Goal: Transaction & Acquisition: Purchase product/service

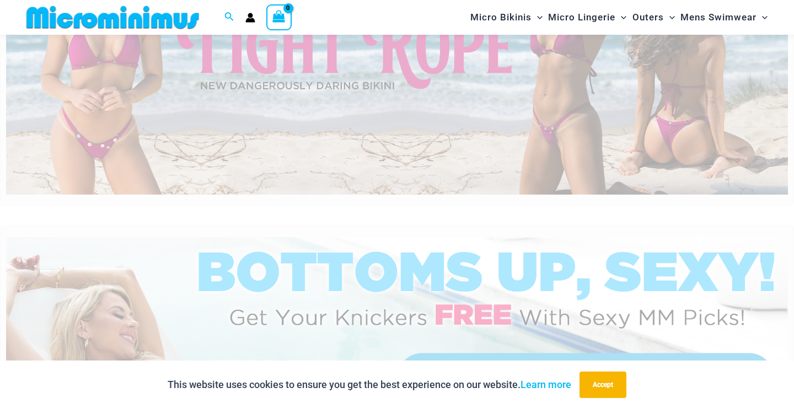
scroll to position [152, 0]
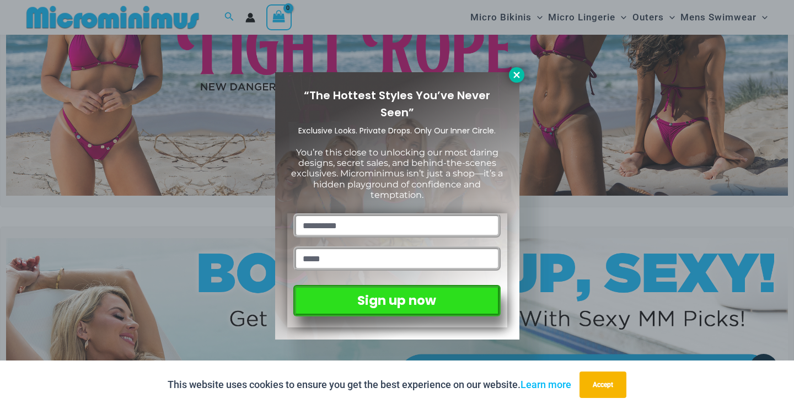
click at [519, 73] on icon at bounding box center [516, 75] width 10 height 10
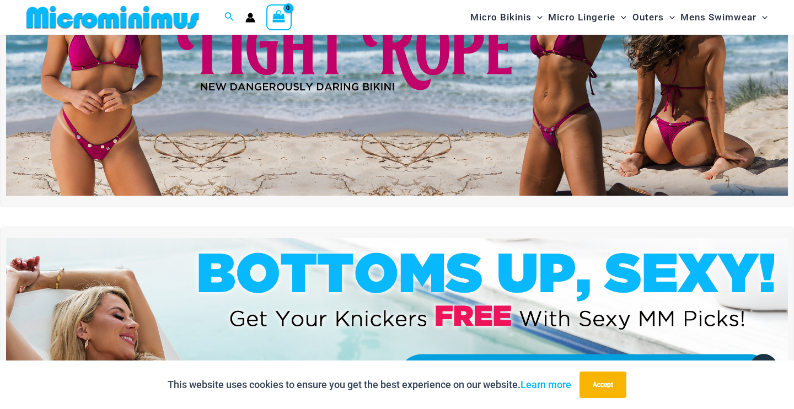
click at [528, 95] on img at bounding box center [396, 63] width 781 height 266
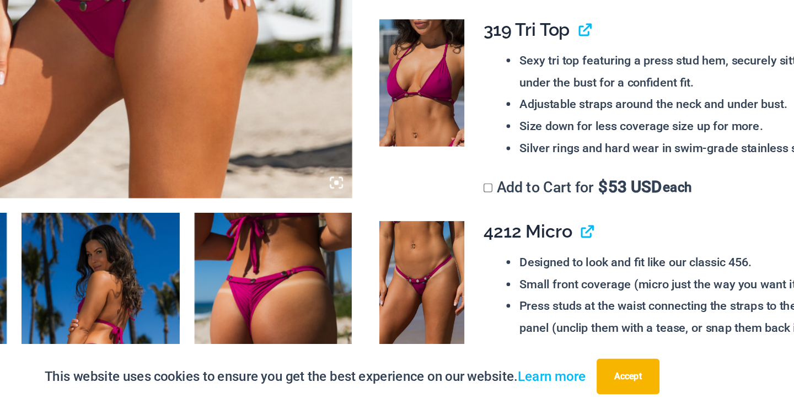
scroll to position [458, 0]
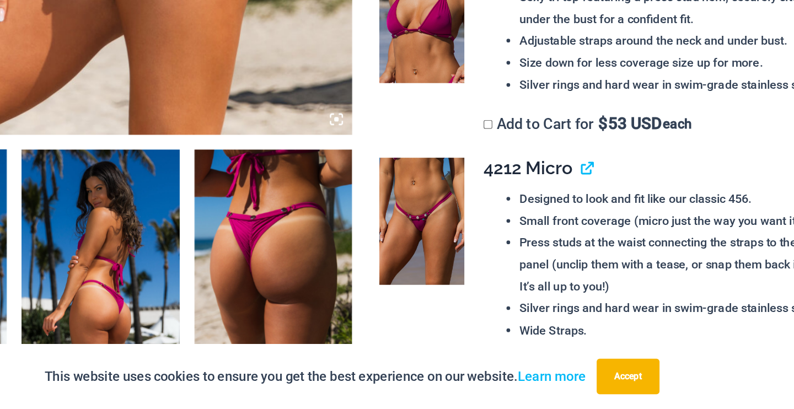
click at [417, 222] on img at bounding box center [448, 269] width 63 height 95
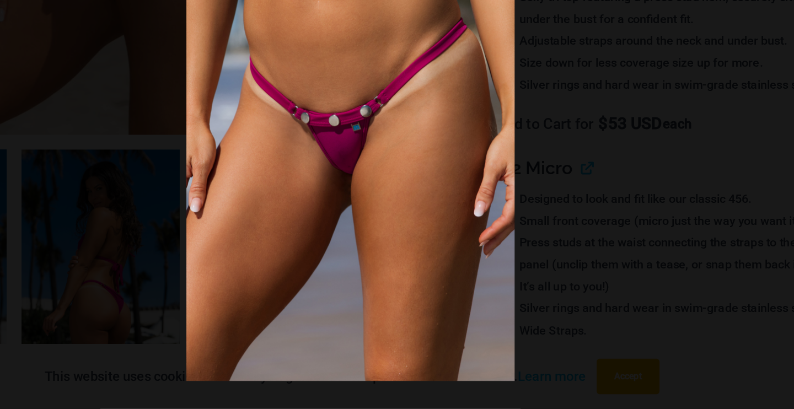
scroll to position [506, 0]
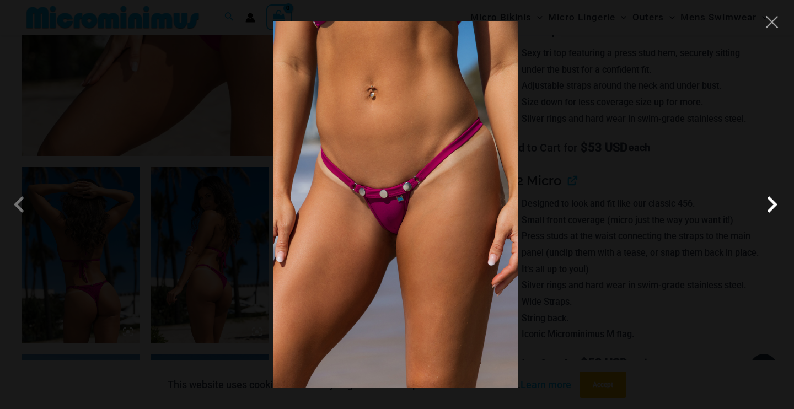
click at [768, 205] on span at bounding box center [771, 204] width 33 height 33
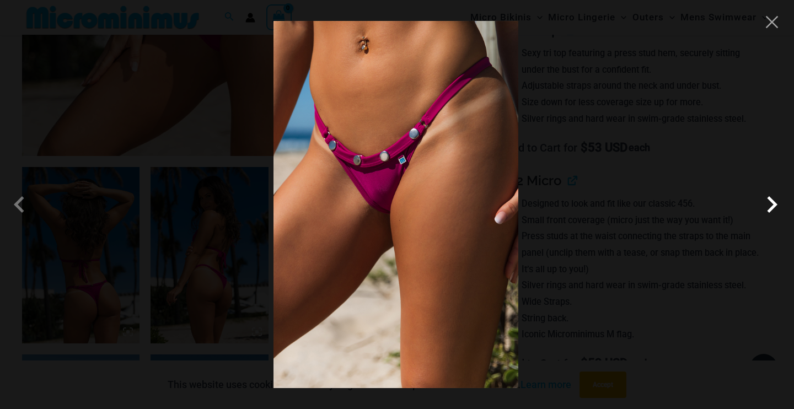
click at [768, 205] on span at bounding box center [771, 204] width 33 height 33
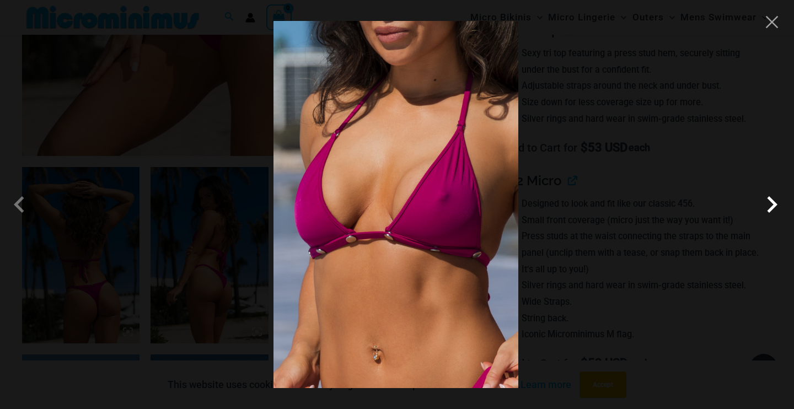
click at [768, 205] on span at bounding box center [771, 204] width 33 height 33
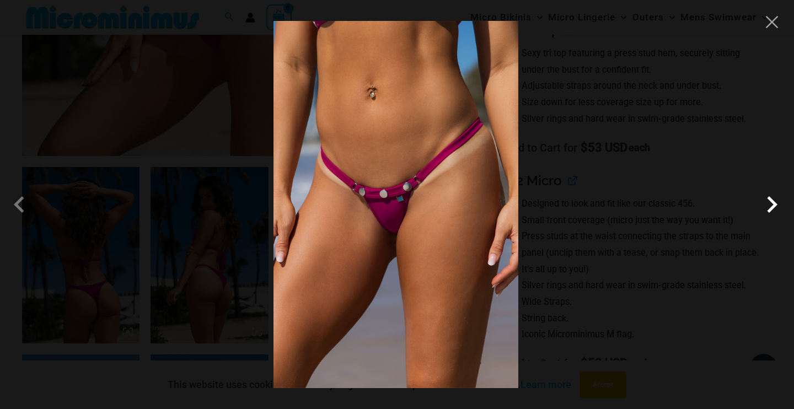
click at [768, 205] on span at bounding box center [771, 204] width 33 height 33
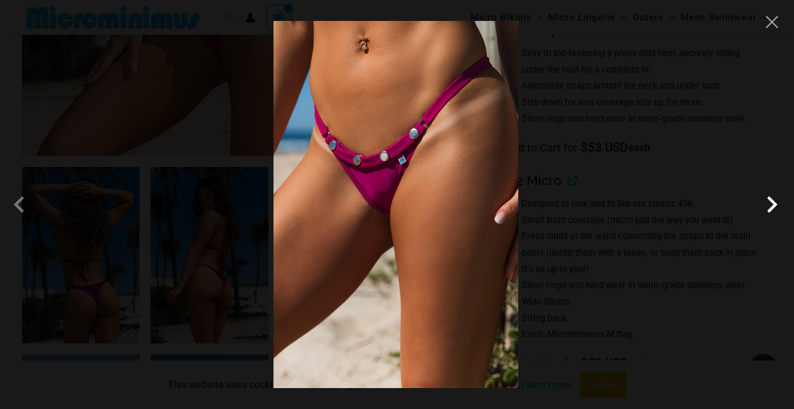
click at [768, 205] on span at bounding box center [771, 204] width 33 height 33
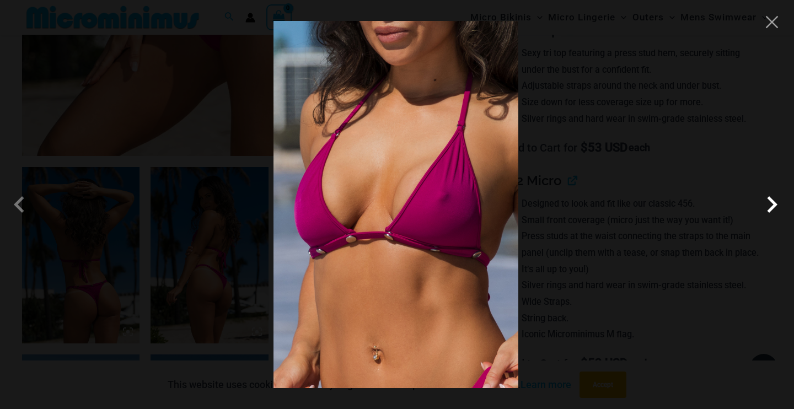
click at [768, 205] on span at bounding box center [771, 204] width 33 height 33
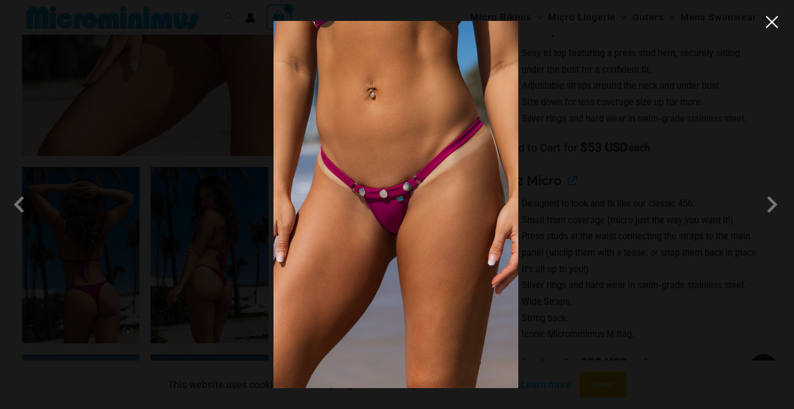
click at [773, 24] on button "Close" at bounding box center [771, 22] width 17 height 17
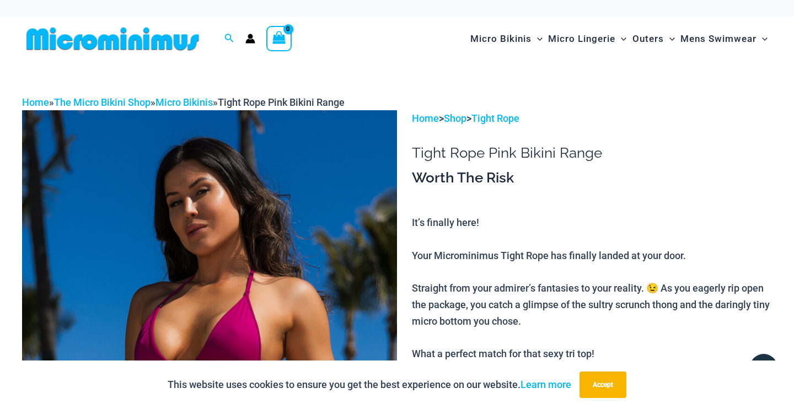
scroll to position [0, 0]
